Goal: Check status: Check status

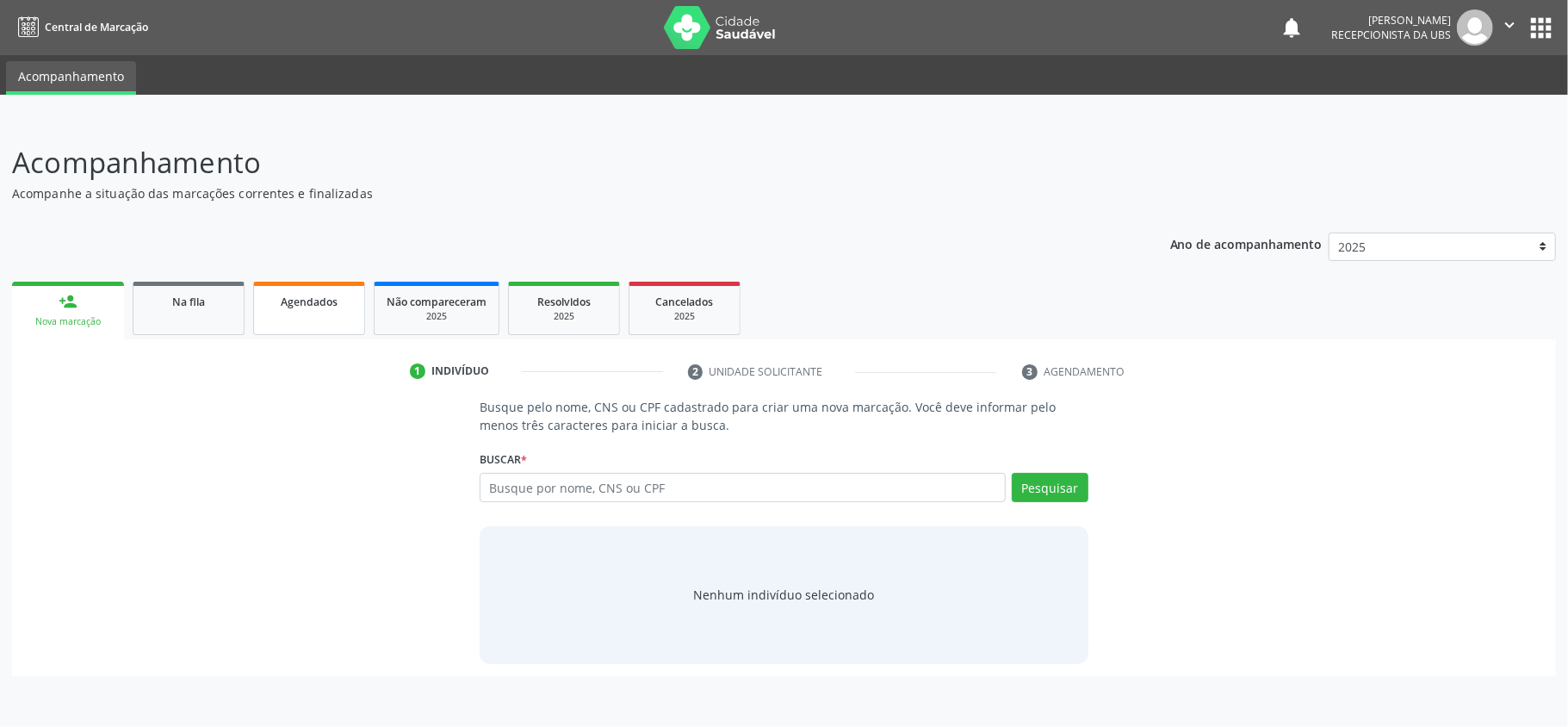
click at [304, 308] on div "Agendados" at bounding box center [309, 301] width 86 height 18
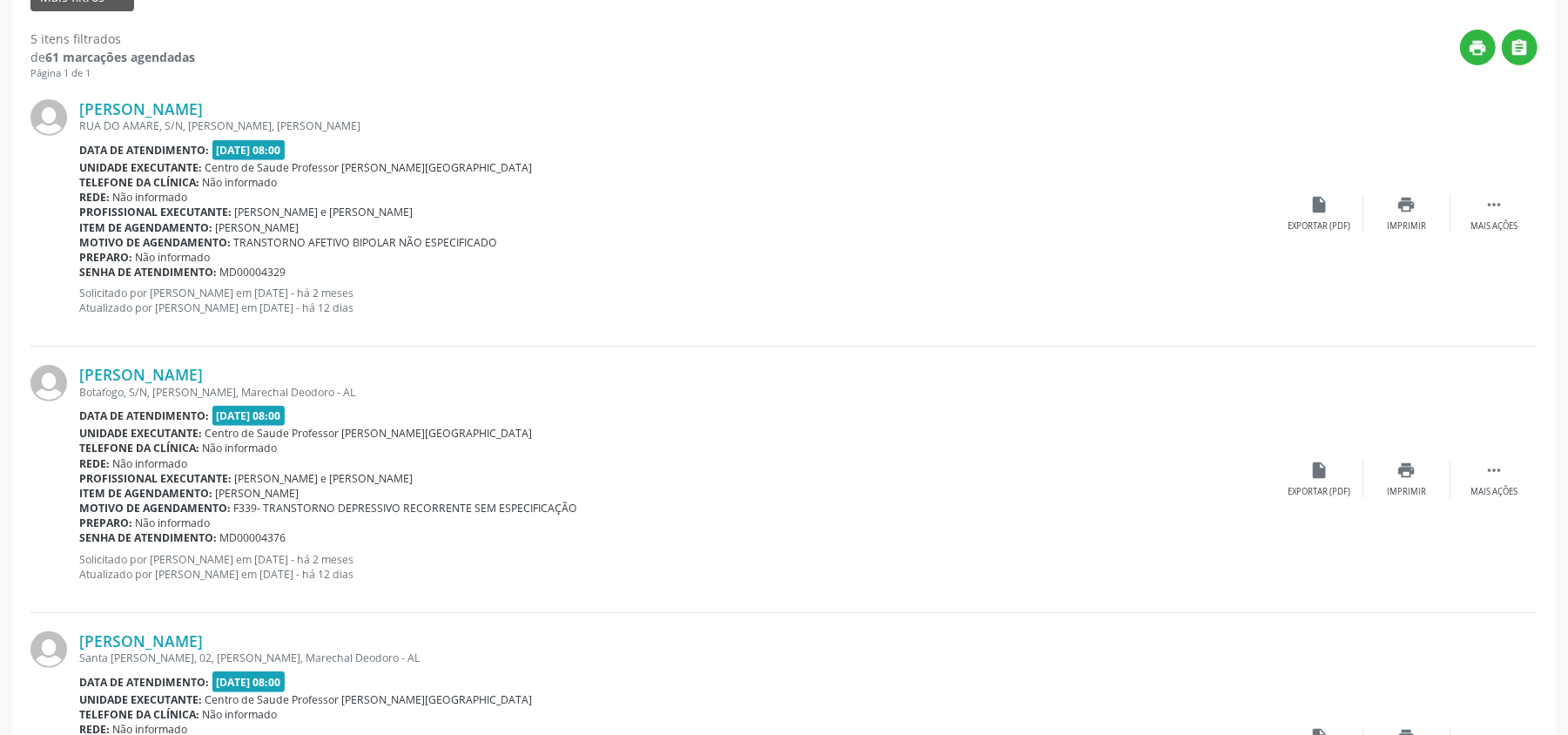
scroll to position [464, 0]
click at [1328, 203] on icon "insert_drive_file" at bounding box center [1319, 204] width 19 height 19
click at [1331, 215] on div "insert_drive_file Exportar (PDF)" at bounding box center [1319, 214] width 87 height 38
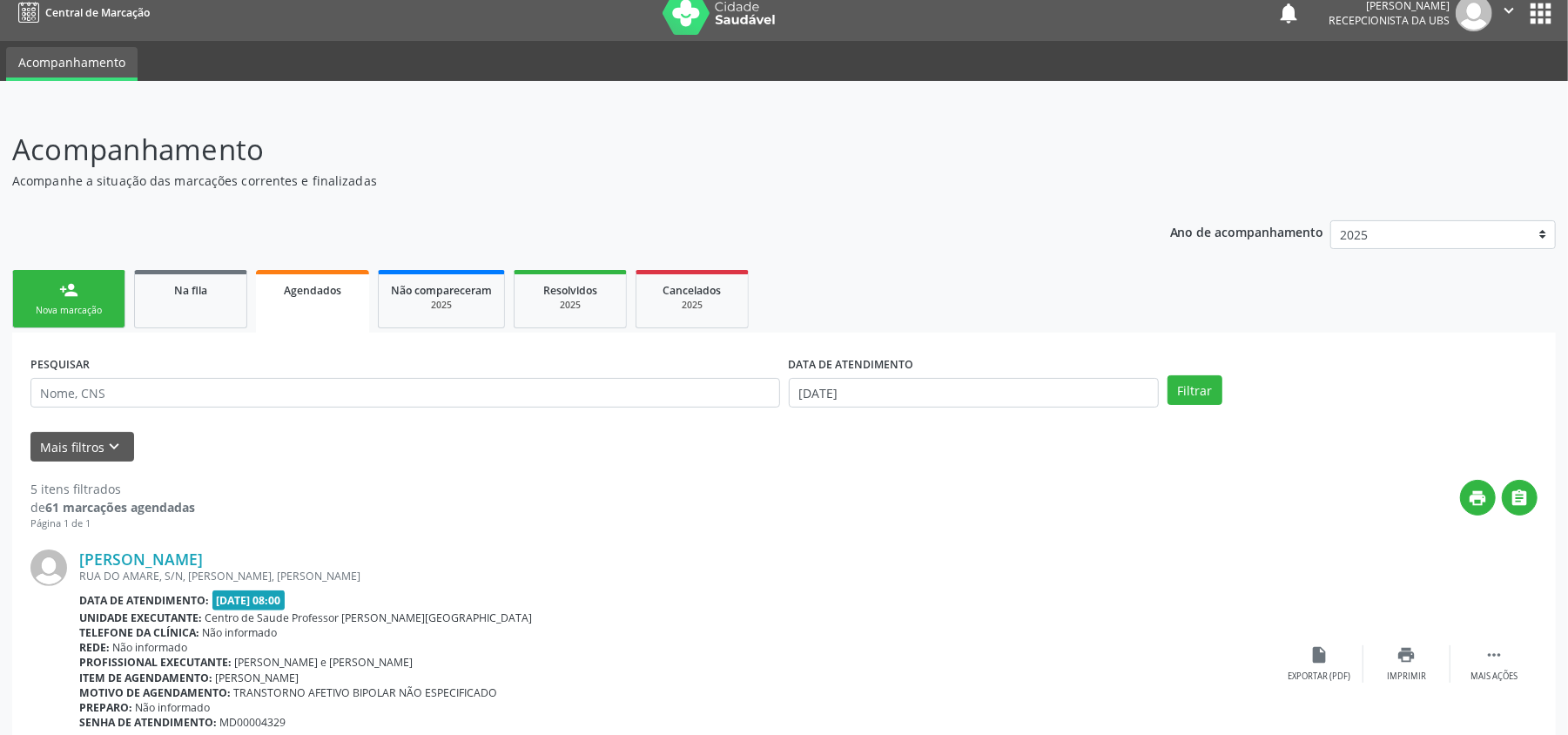
scroll to position [0, 0]
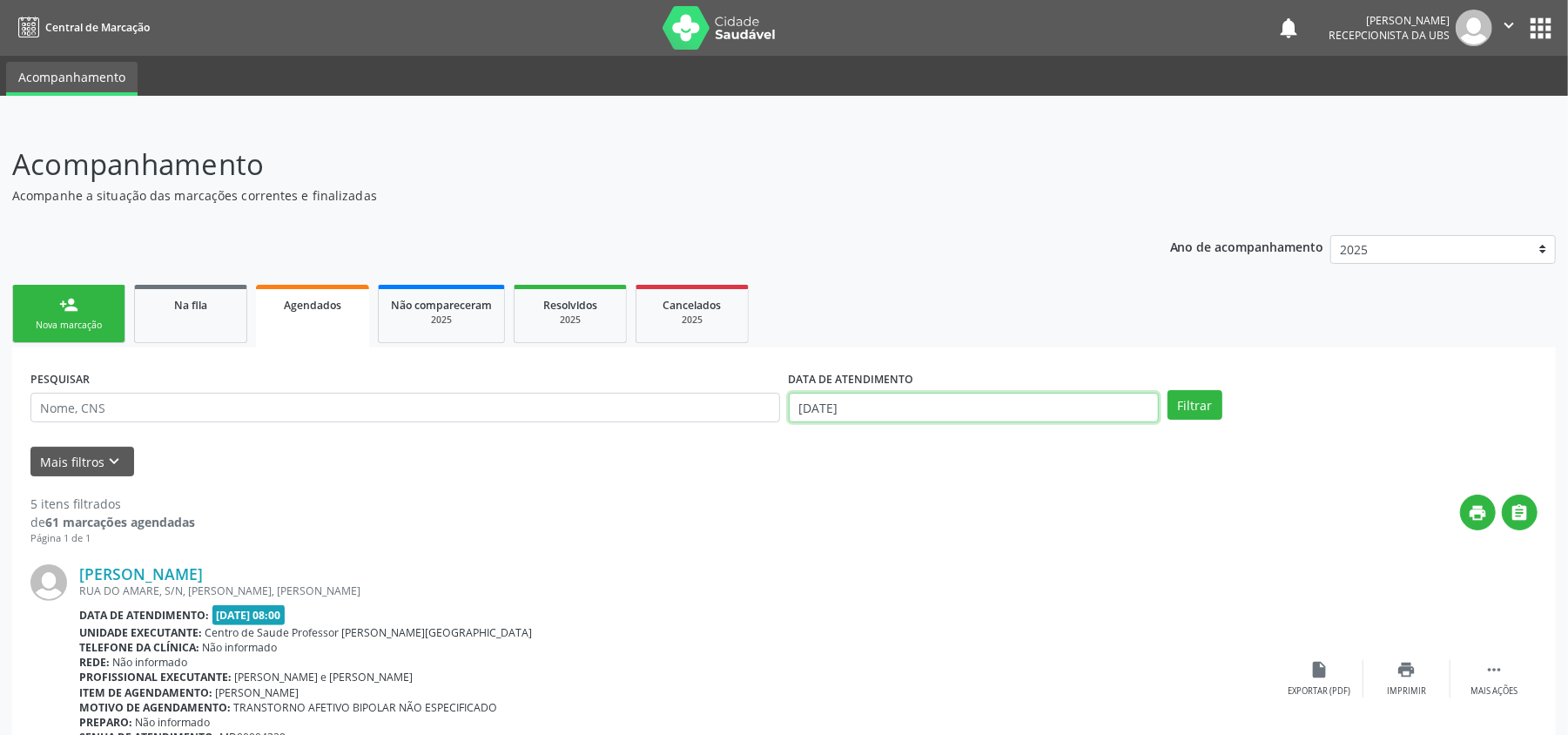
click at [836, 414] on body "Central de Marcação notifications [PERSON_NAME] Recepcionista da UBS  Configur…" at bounding box center [784, 367] width 1568 height 735
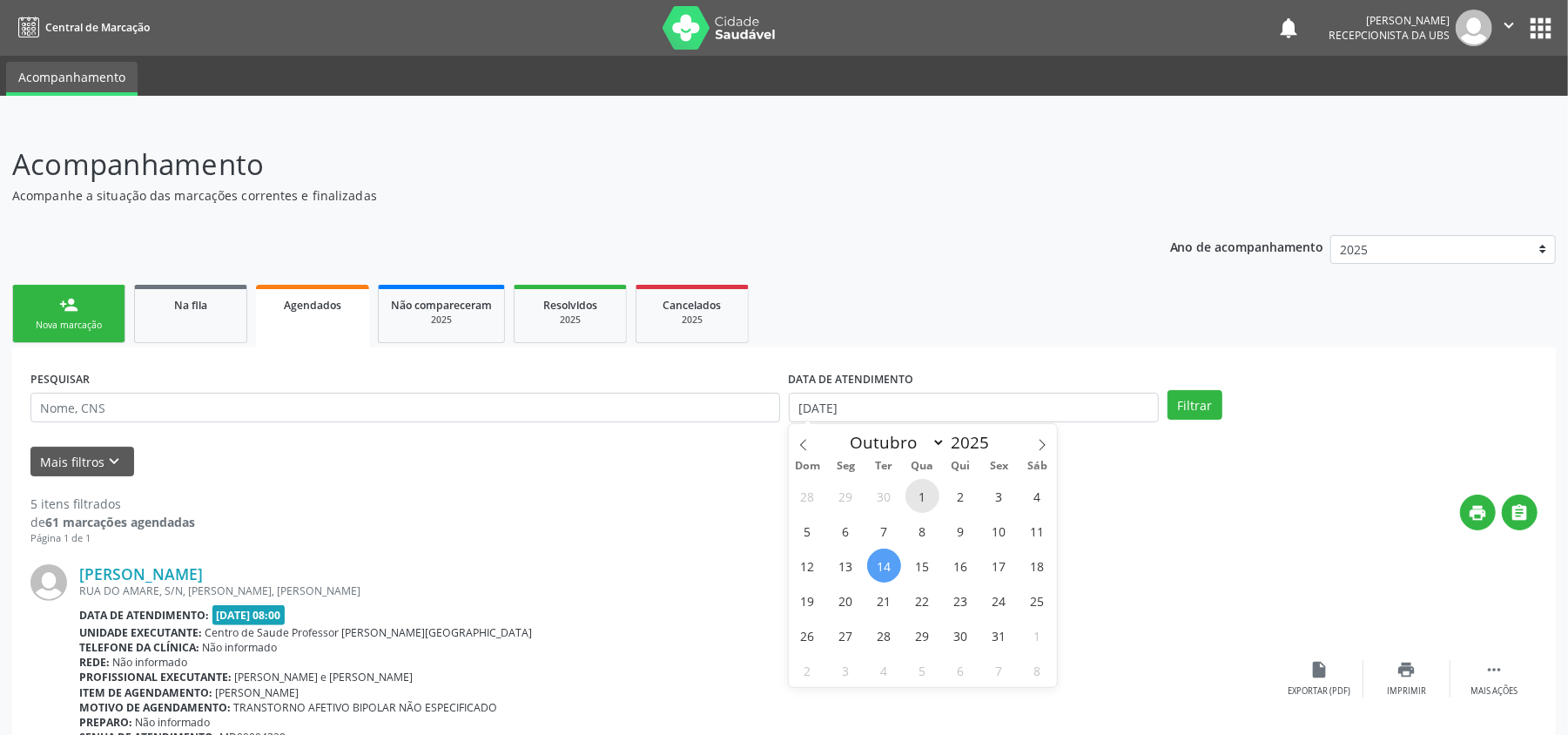
click at [924, 496] on span "1" at bounding box center [923, 496] width 34 height 34
type input "01/10/2025"
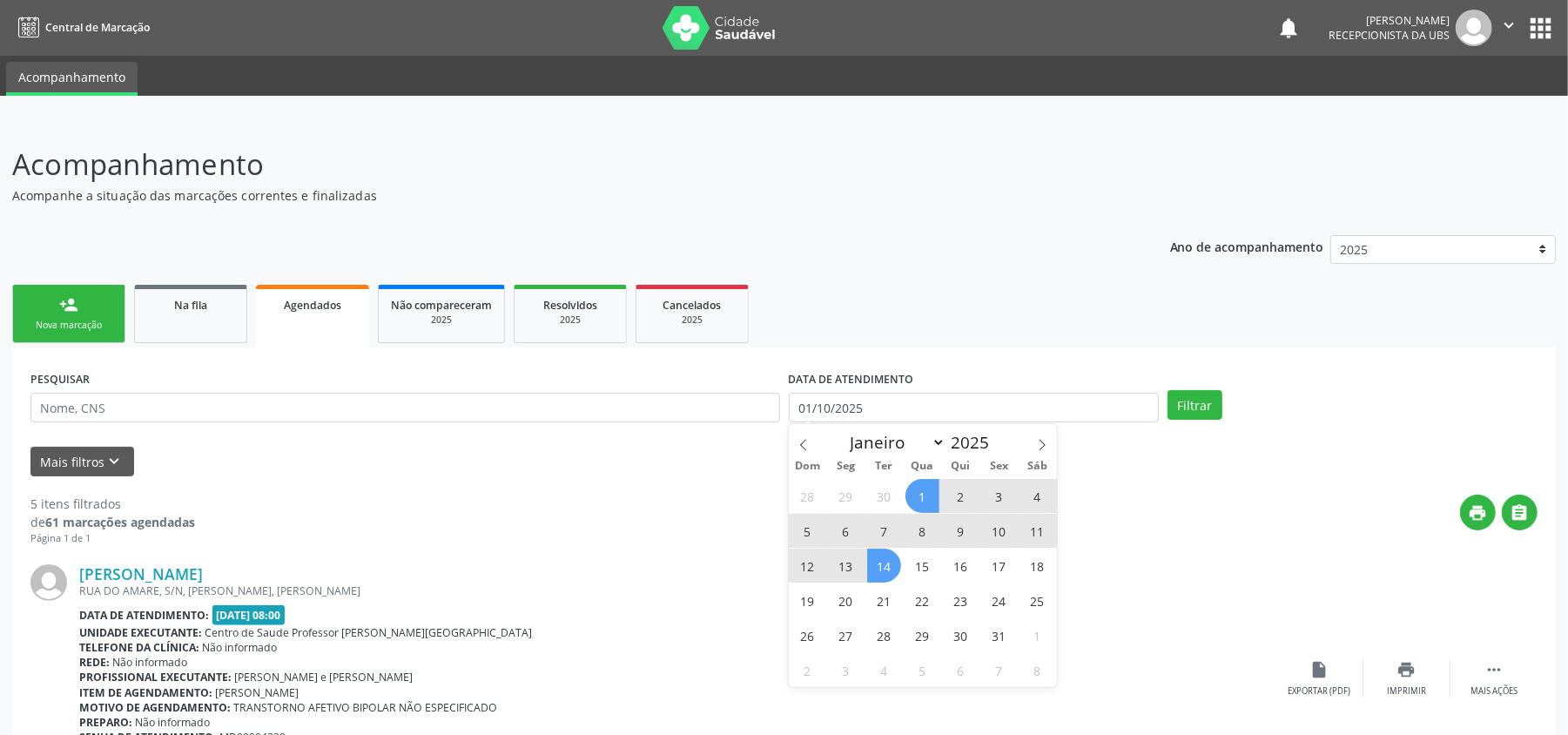
click at [885, 561] on span "14" at bounding box center [884, 565] width 34 height 34
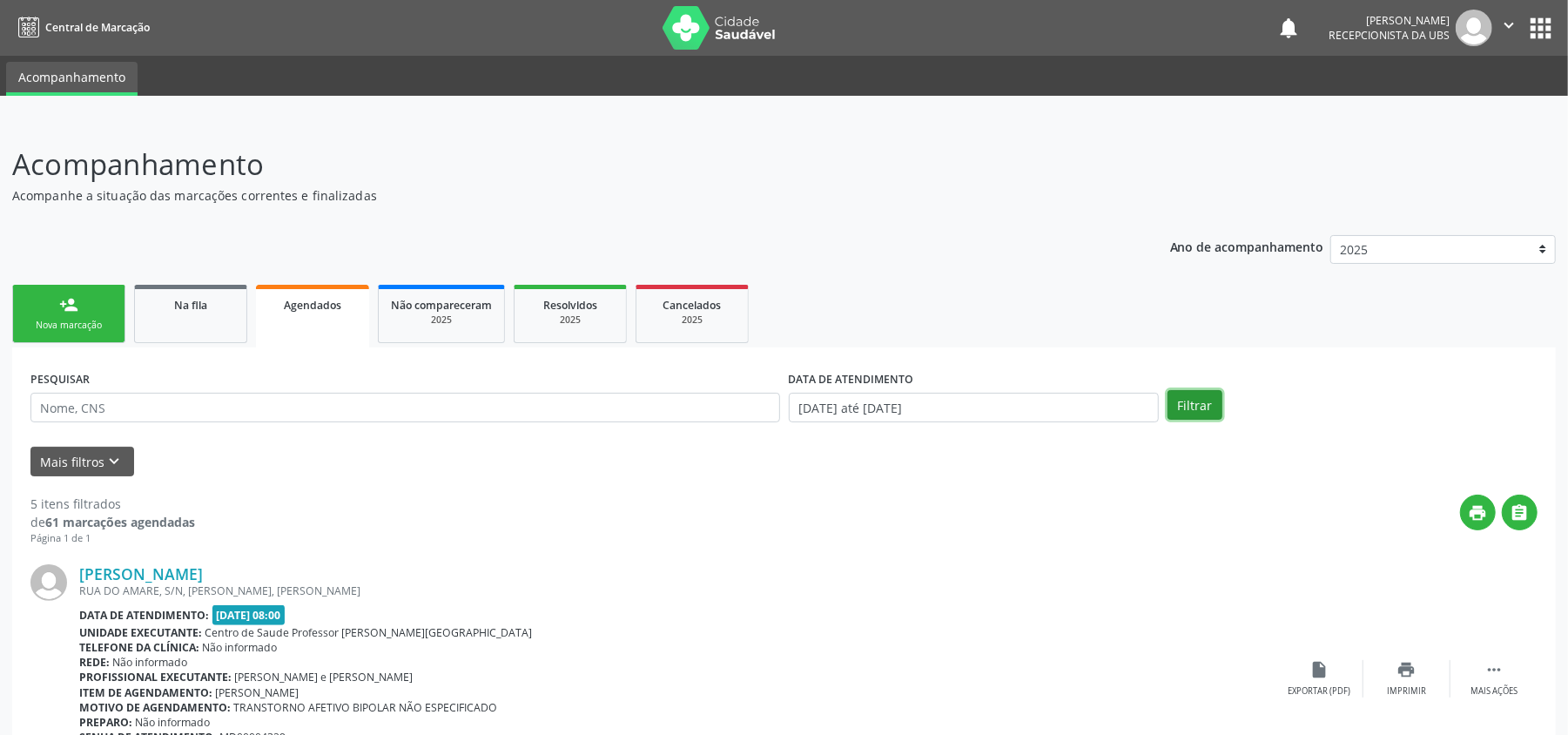
click at [1194, 408] on button "Filtrar" at bounding box center [1194, 405] width 55 height 30
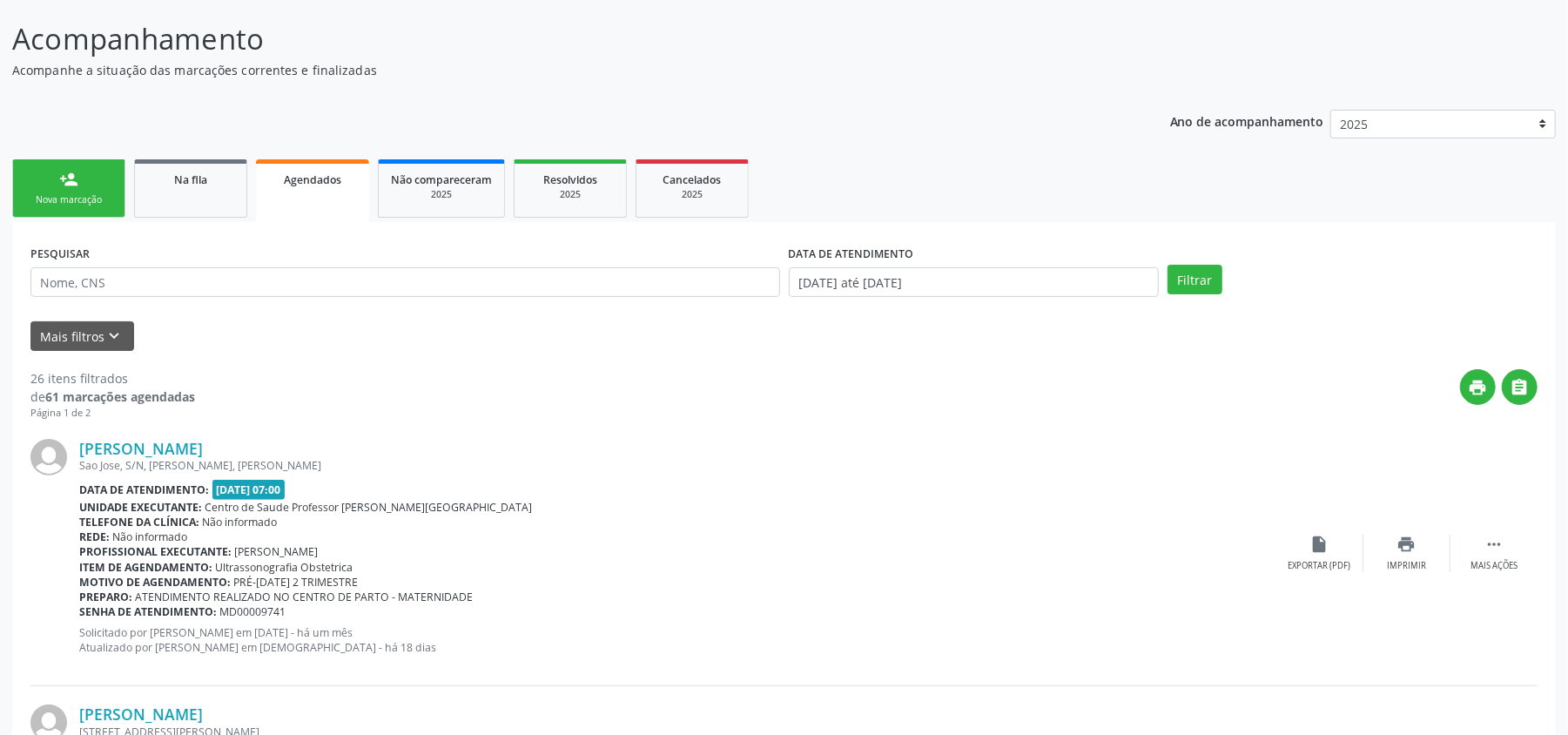
scroll to position [116, 0]
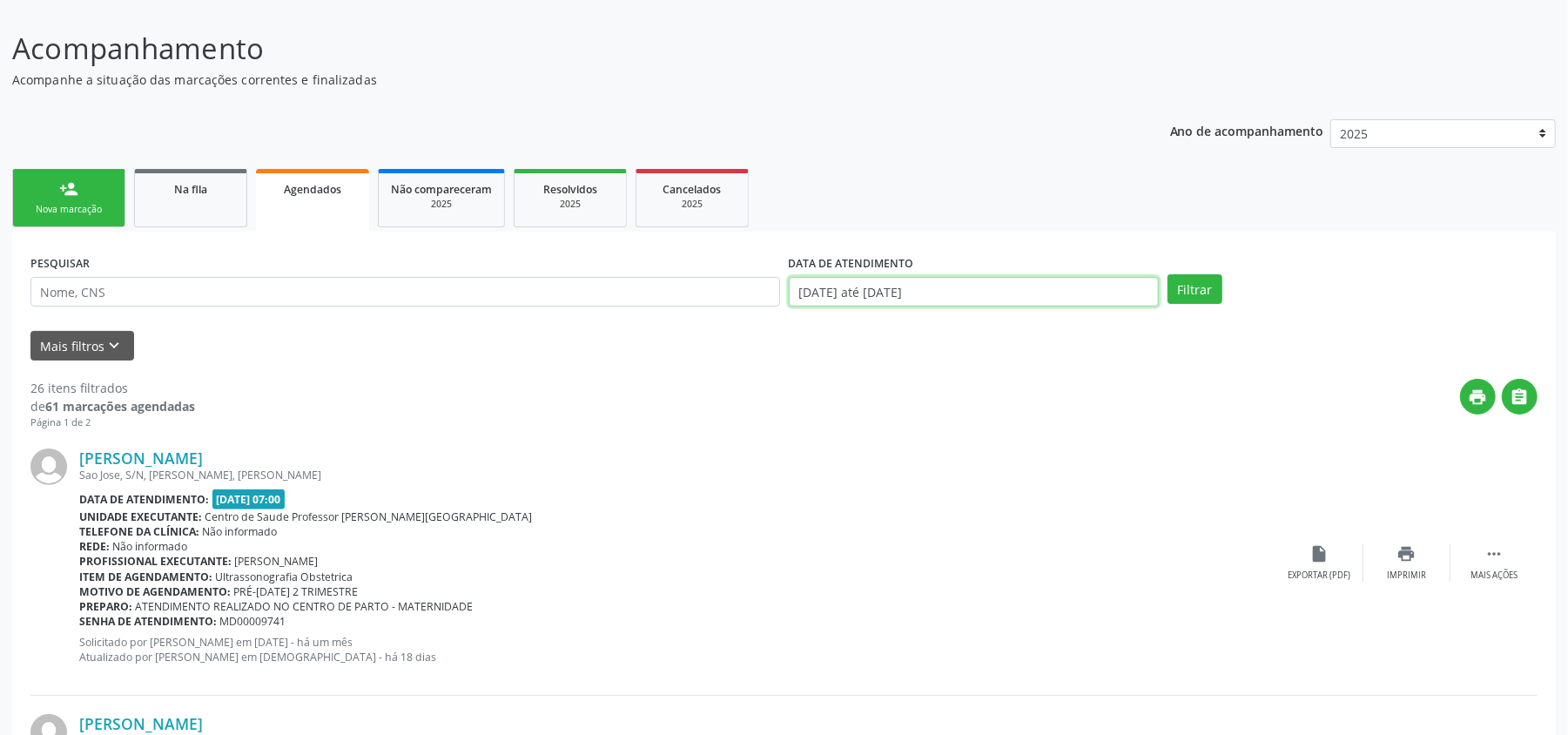
click at [993, 299] on body "Central de Marcação notifications [PERSON_NAME] Recepcionista da UBS  Configur…" at bounding box center [784, 251] width 1568 height 735
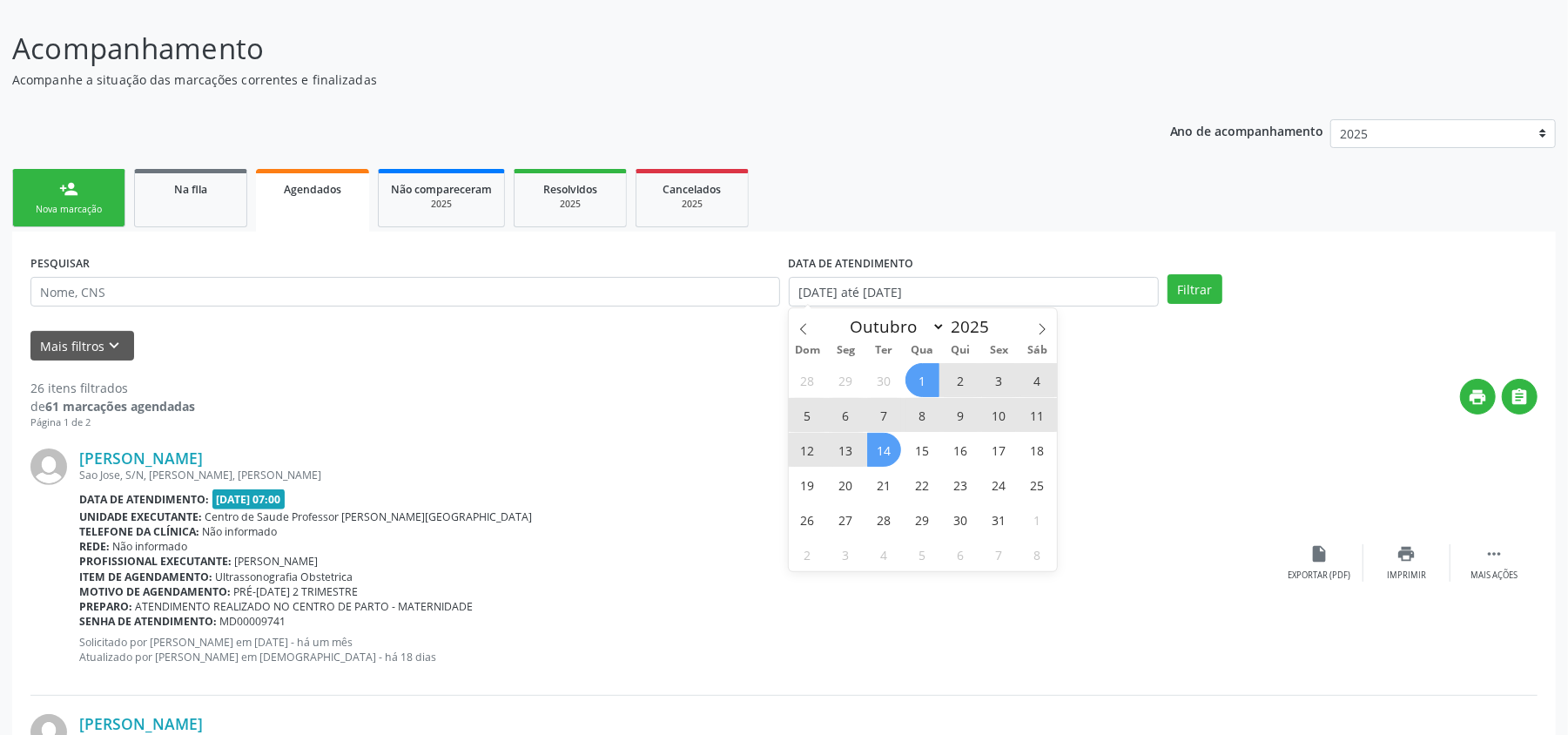
click at [879, 450] on span "14" at bounding box center [884, 450] width 34 height 34
type input "[DATE]"
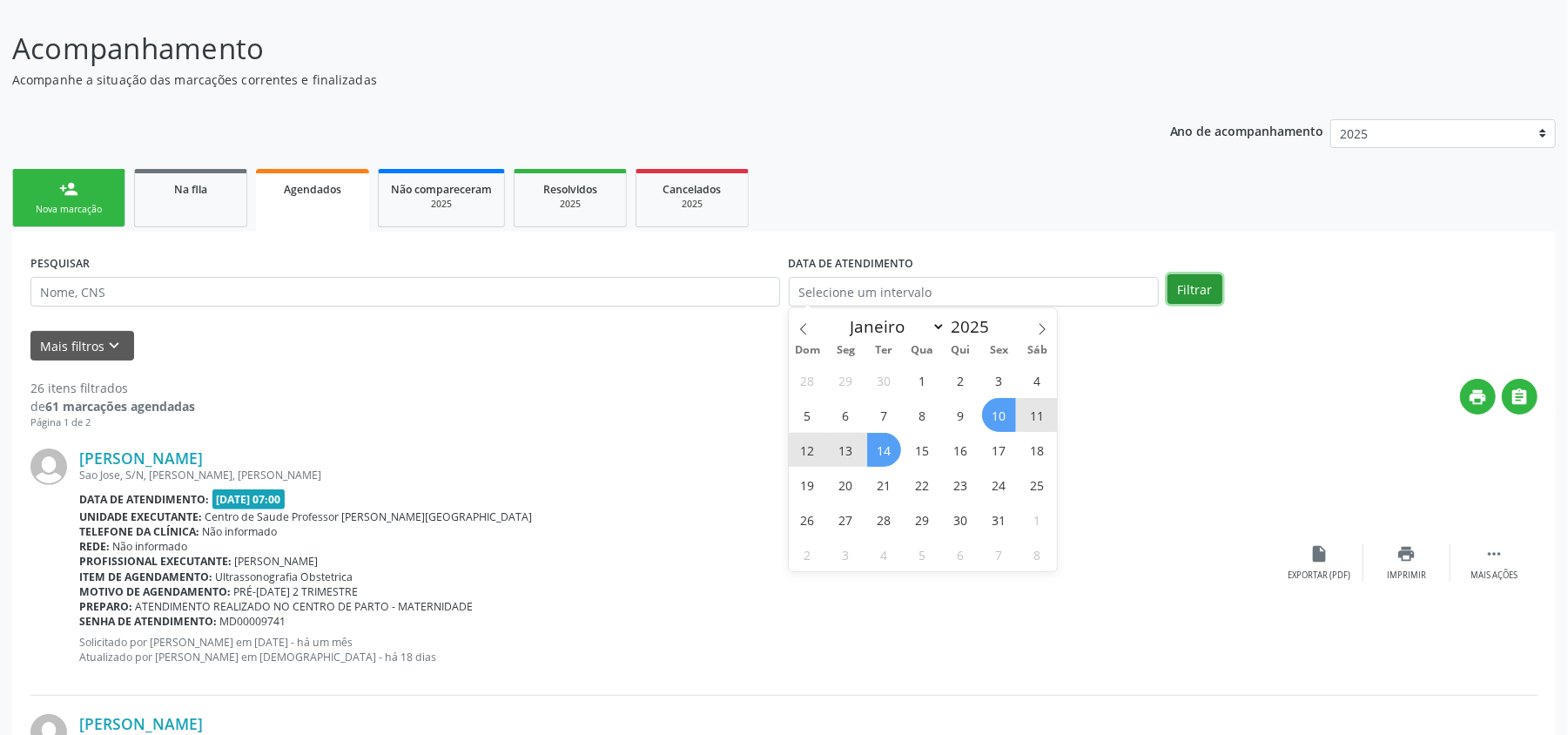
click at [1187, 290] on button "Filtrar" at bounding box center [1194, 289] width 55 height 30
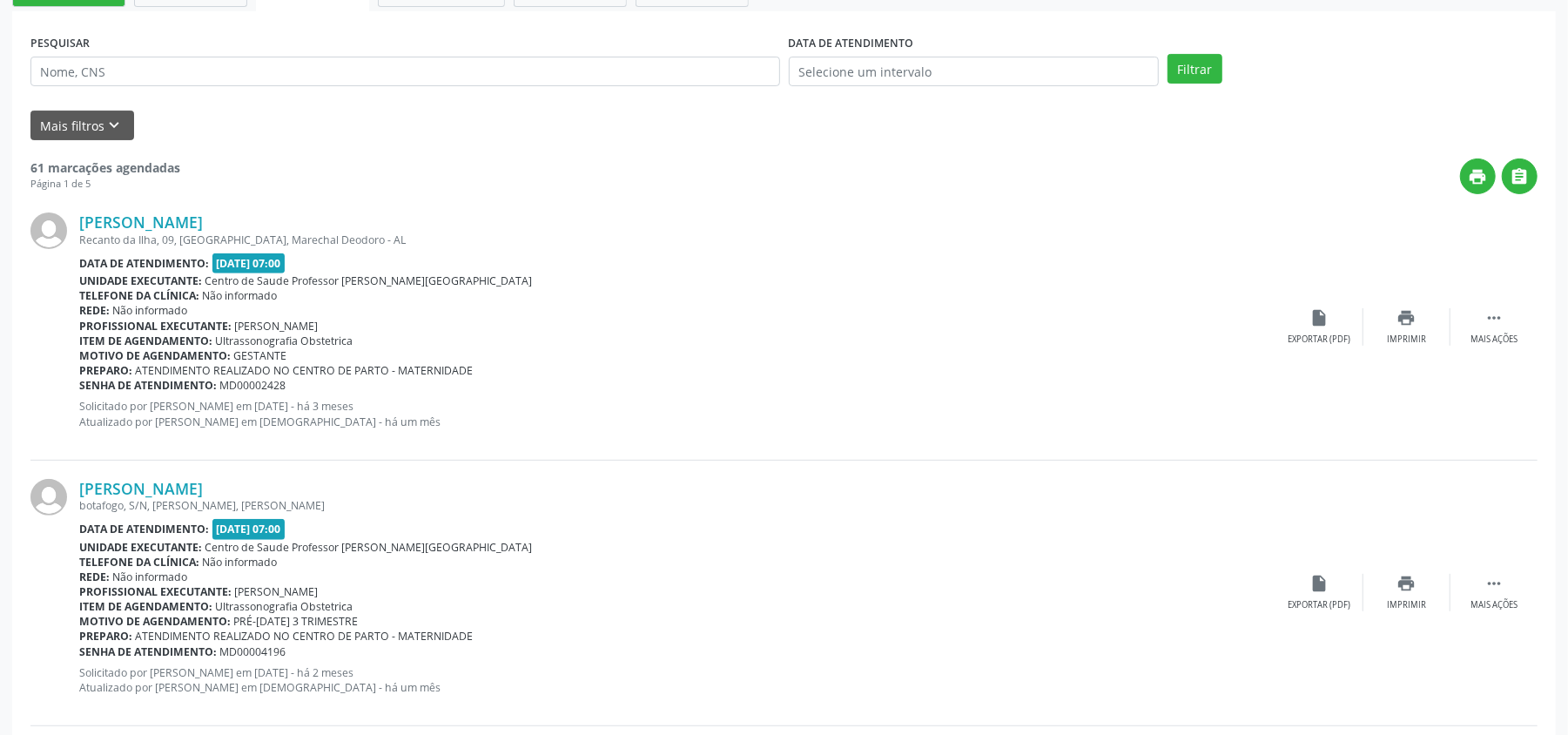
scroll to position [0, 0]
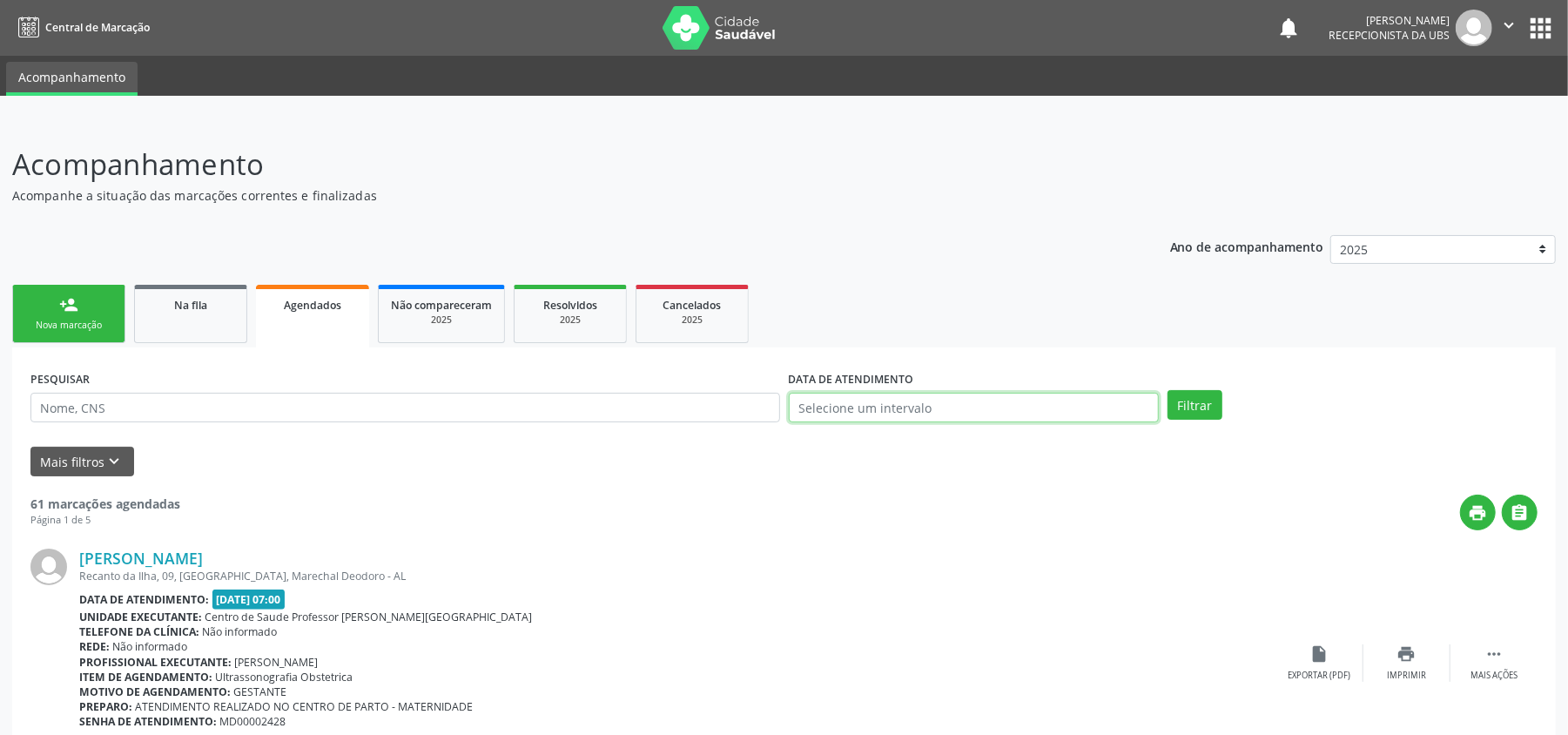
click at [962, 397] on input "text" at bounding box center [974, 408] width 370 height 30
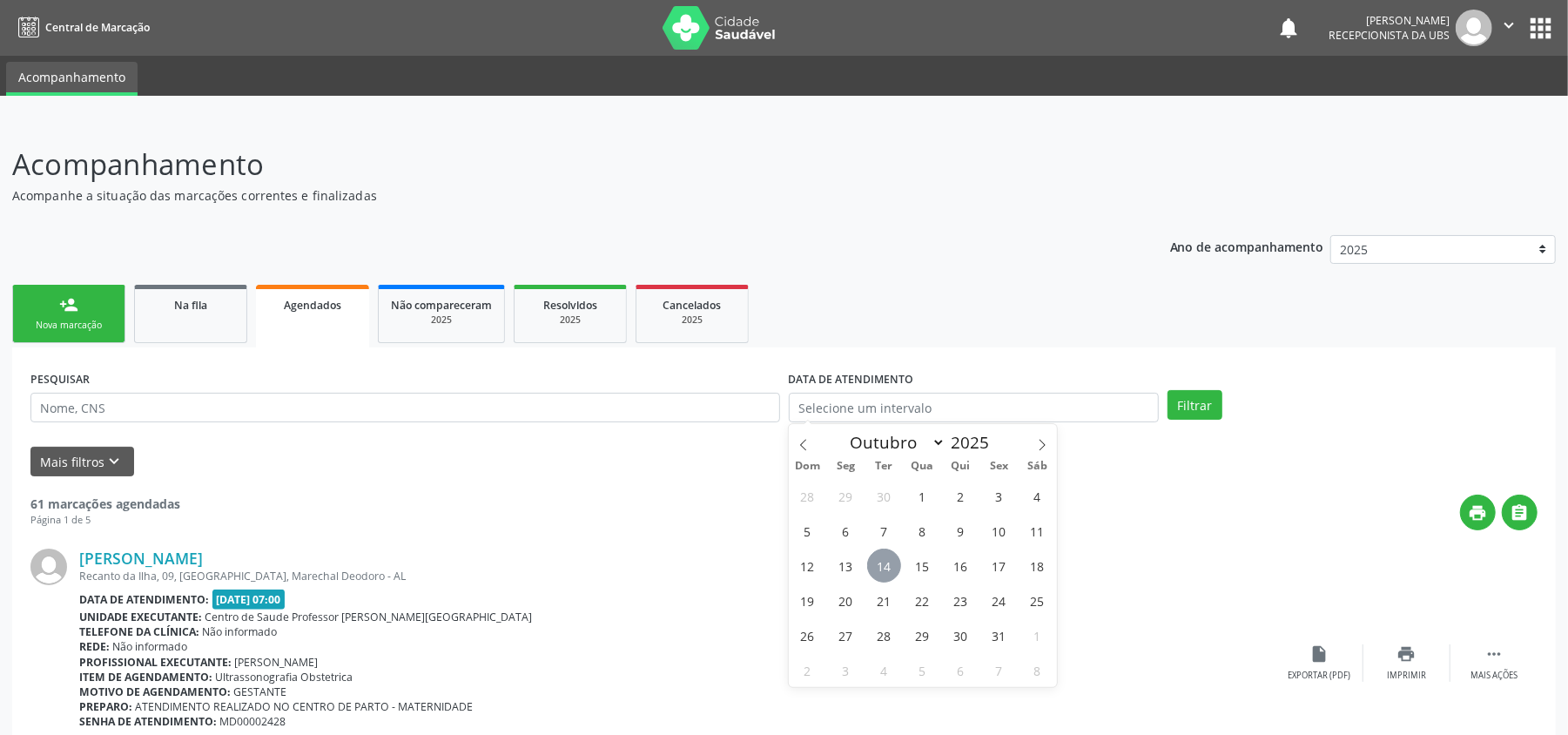
click at [878, 565] on span "14" at bounding box center [884, 565] width 34 height 34
type input "[DATE]"
click at [848, 564] on span "13" at bounding box center [846, 565] width 34 height 34
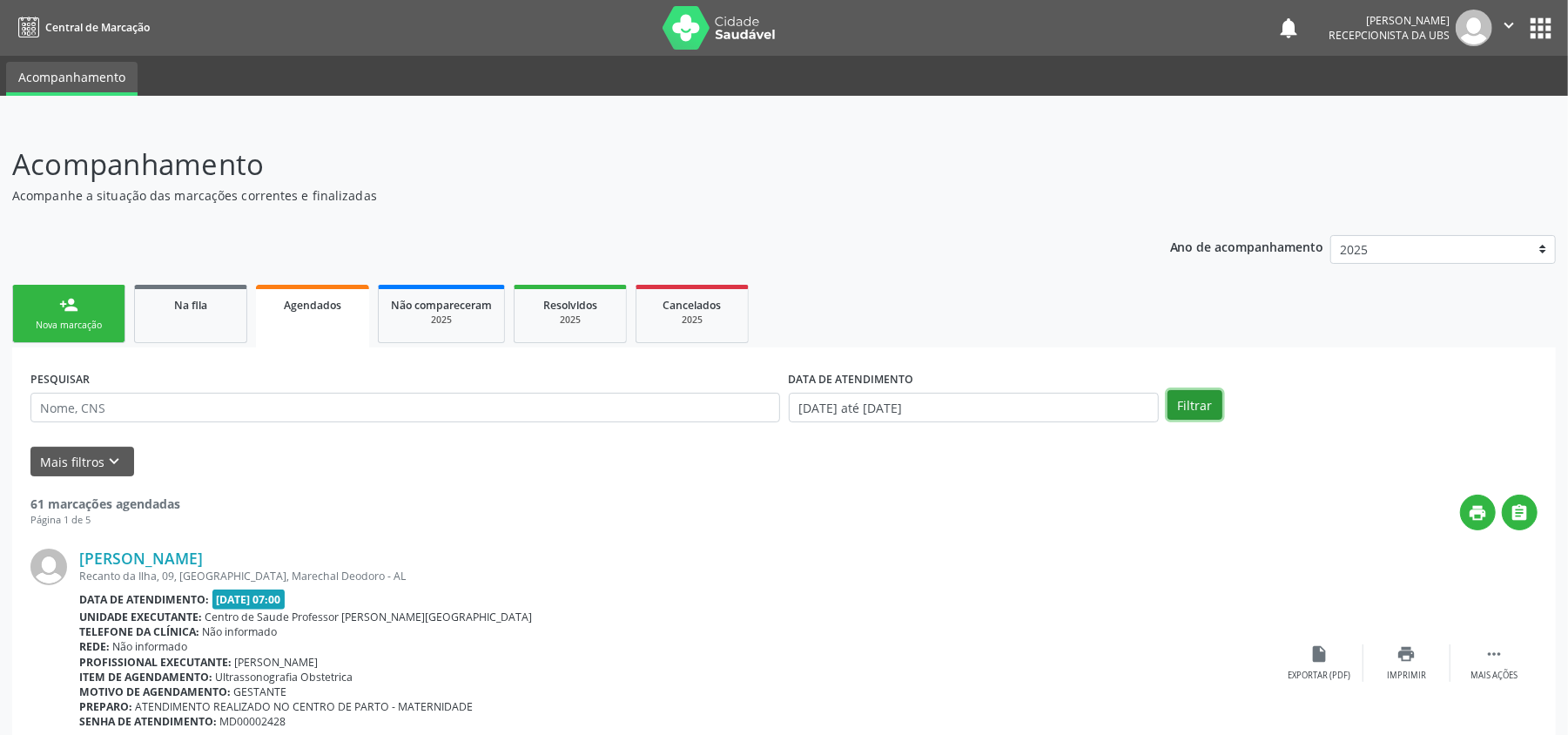
click at [1202, 404] on button "Filtrar" at bounding box center [1194, 405] width 55 height 30
